Goal: Transaction & Acquisition: Purchase product/service

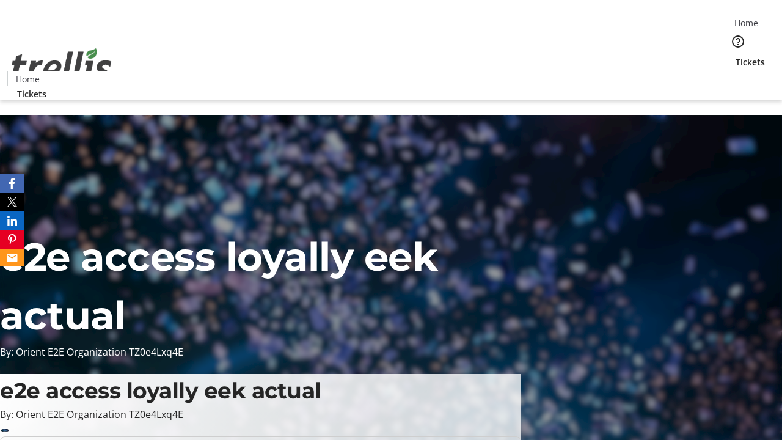
click at [735, 56] on span "Tickets" at bounding box center [749, 62] width 29 height 13
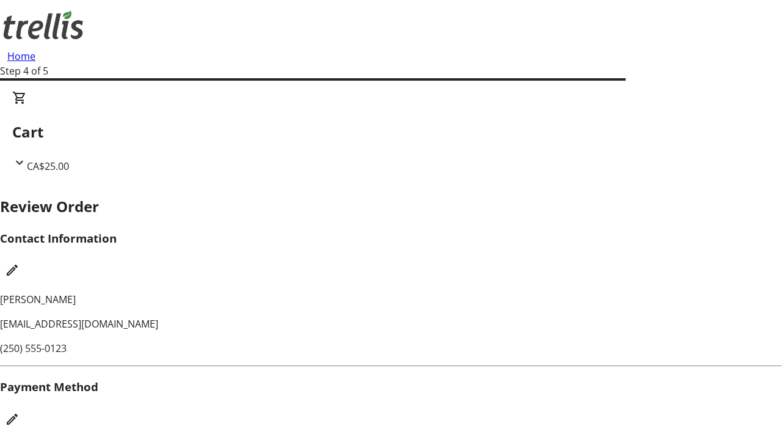
click at [20, 412] on mat-icon "Edit Payment Method" at bounding box center [12, 419] width 15 height 15
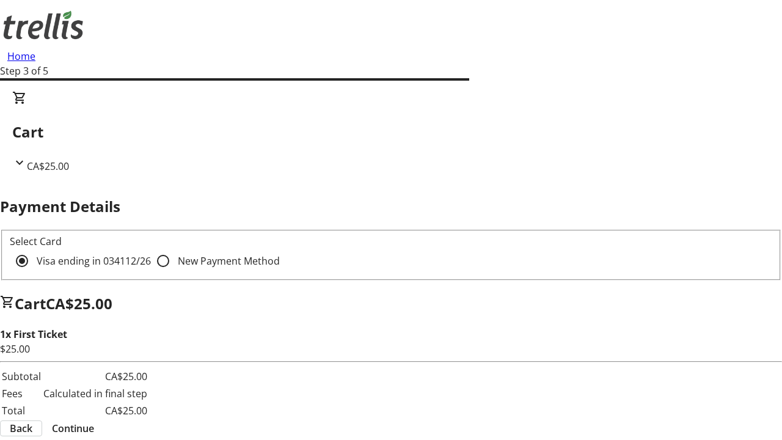
click at [151, 249] on input "New Payment Method" at bounding box center [163, 261] width 24 height 24
radio input "true"
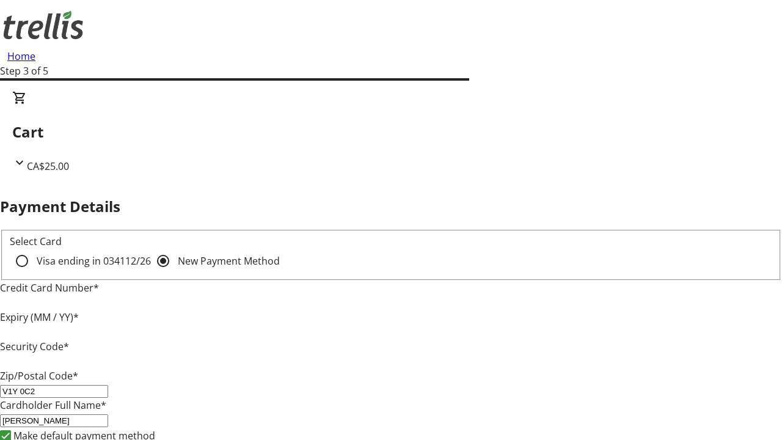
type input "V1Y 0C2"
